Goal: Find specific page/section: Find specific page/section

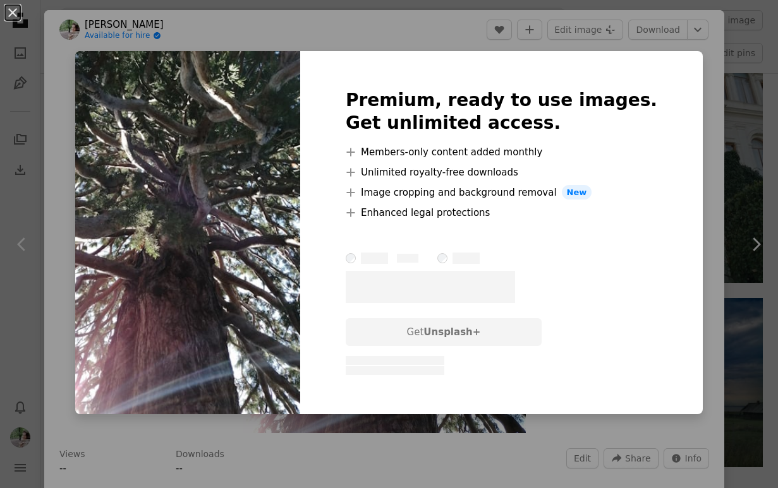
scroll to position [859, 0]
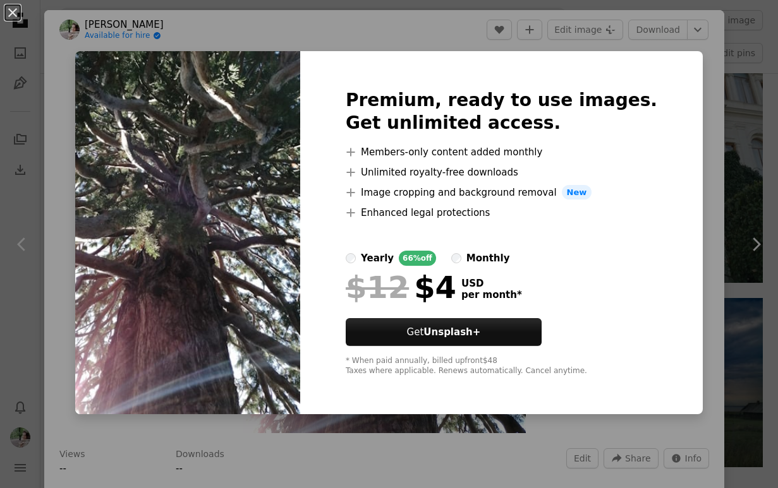
click at [691, 340] on div "An X shape Premium, ready to use images. Get unlimited access. A plus sign Memb…" at bounding box center [389, 244] width 778 height 488
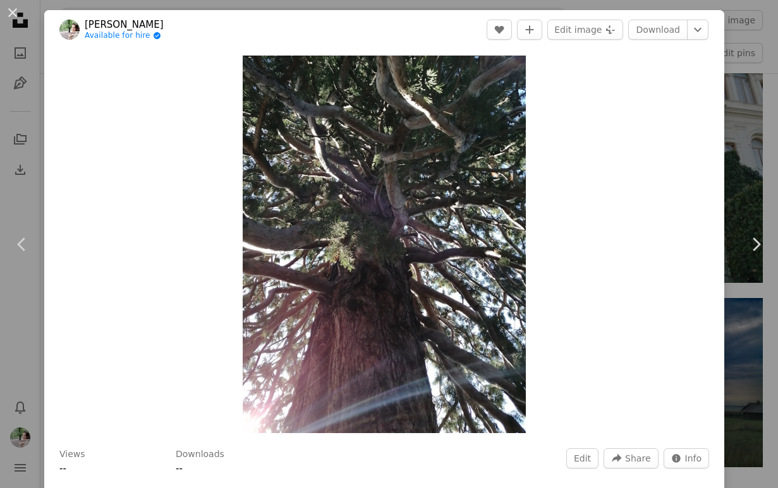
click at [749, 88] on div "An X shape Chevron left Chevron right [PERSON_NAME] Available for hire A checkm…" at bounding box center [389, 244] width 778 height 488
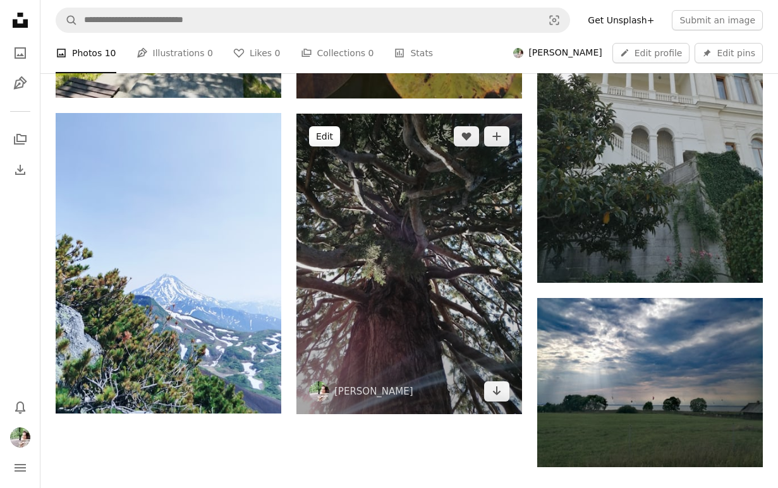
click at [327, 134] on button "Edit" at bounding box center [324, 136] width 31 height 20
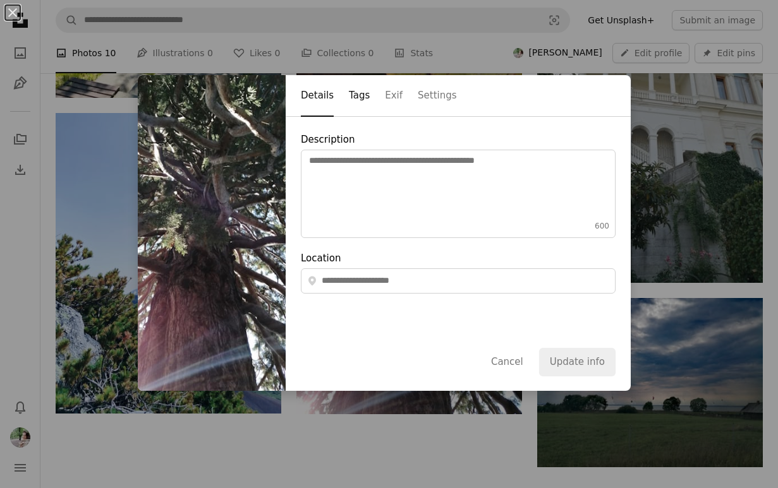
click at [362, 102] on button "Tags" at bounding box center [359, 96] width 21 height 41
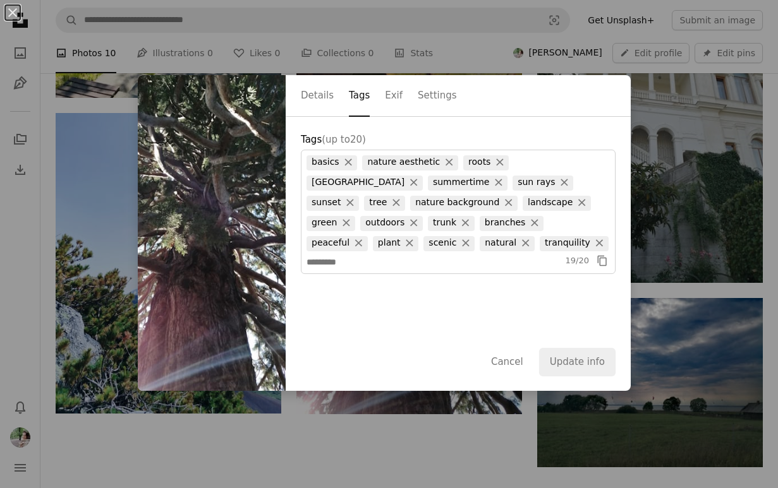
click at [487, 63] on div "An X shape Details Tags Exif Settings Tags (up to 20 ) basics × nature aestheti…" at bounding box center [389, 244] width 778 height 488
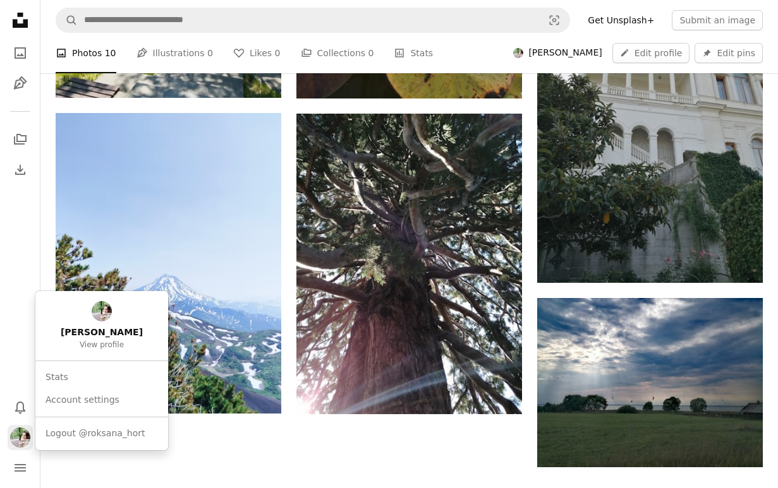
click at [23, 436] on img "Profile" at bounding box center [20, 438] width 20 height 20
click at [63, 375] on link "Stats" at bounding box center [101, 377] width 123 height 23
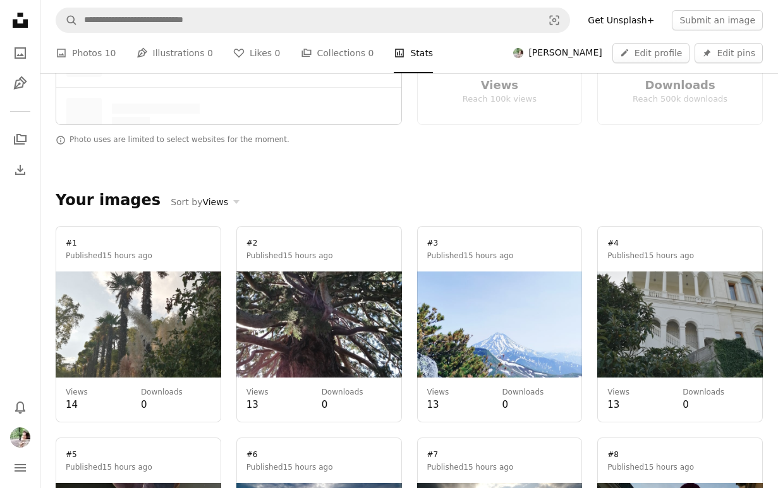
scroll to position [972, 0]
